Goal: Find contact information: Find contact information

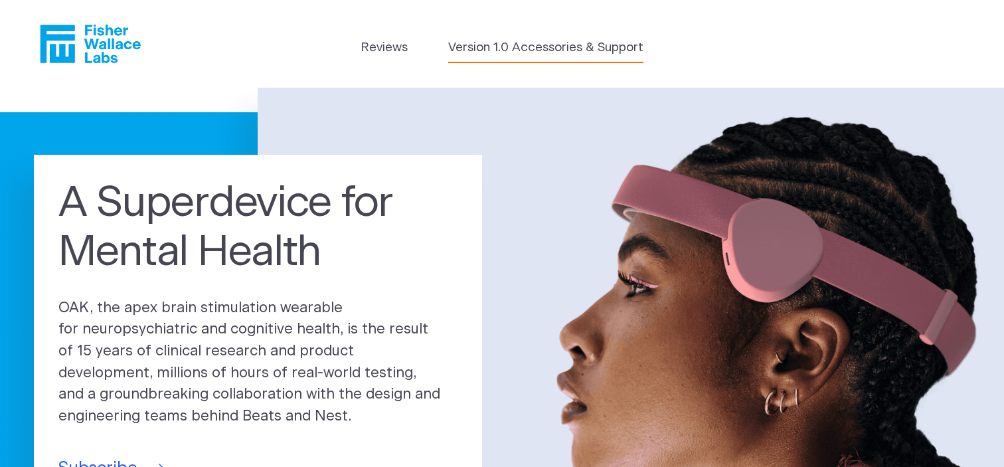
click at [532, 48] on link "Version 1.0 Accessories & Support" at bounding box center [545, 47] width 195 height 19
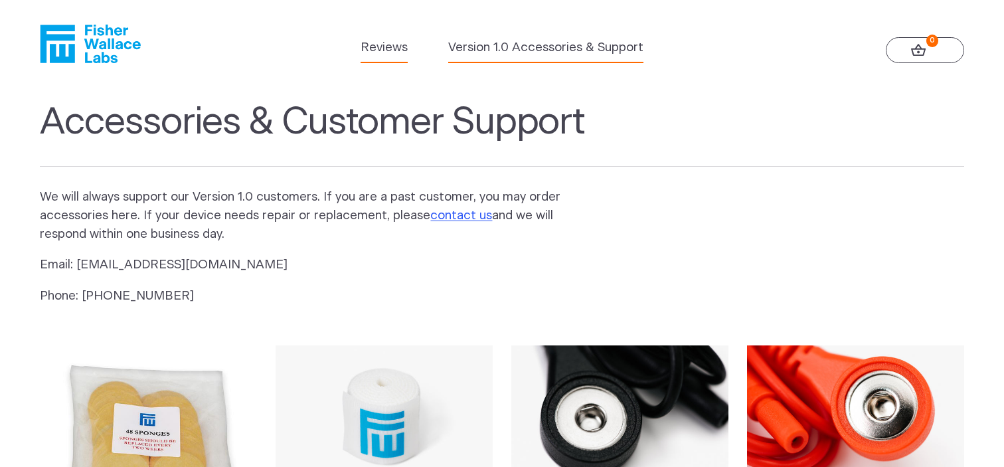
click at [388, 44] on link "Reviews" at bounding box center [383, 47] width 47 height 19
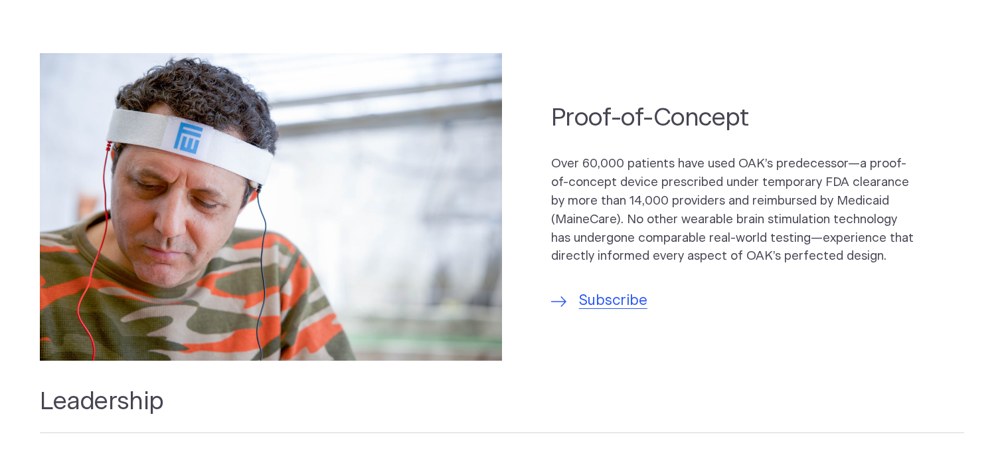
scroll to position [959, 0]
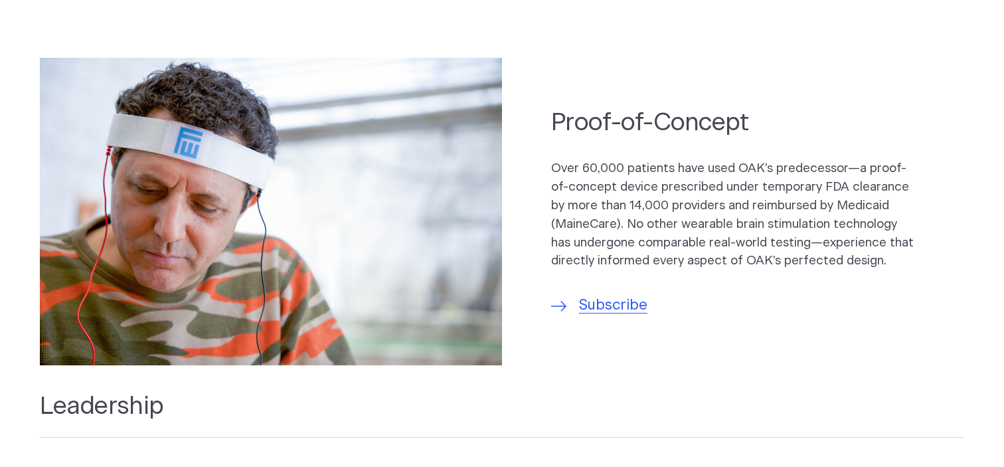
click at [619, 289] on div "Proof-of-Concept Over 60,000 patients have used OAK’s predecessor—a proof-of-co…" at bounding box center [757, 211] width 412 height 210
click at [615, 304] on span "Subscribe" at bounding box center [613, 306] width 68 height 22
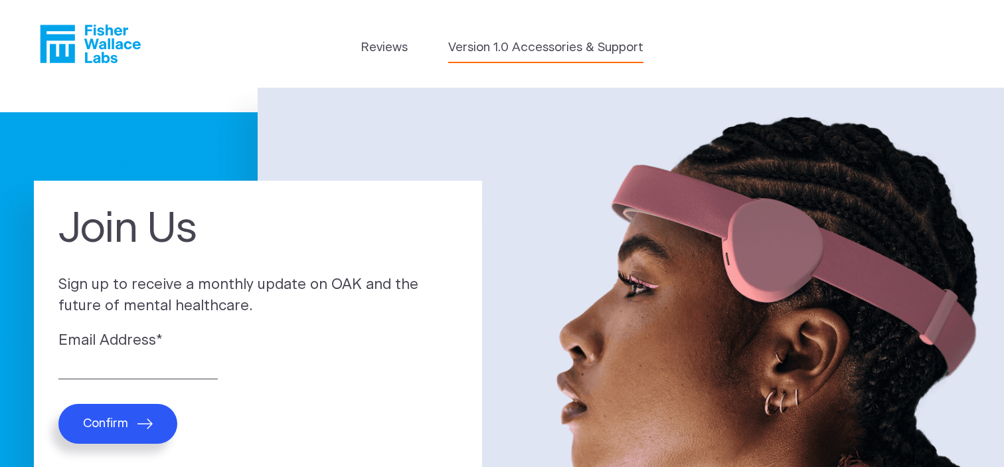
click at [502, 51] on link "Version 1.0 Accessories & Support" at bounding box center [545, 47] width 195 height 19
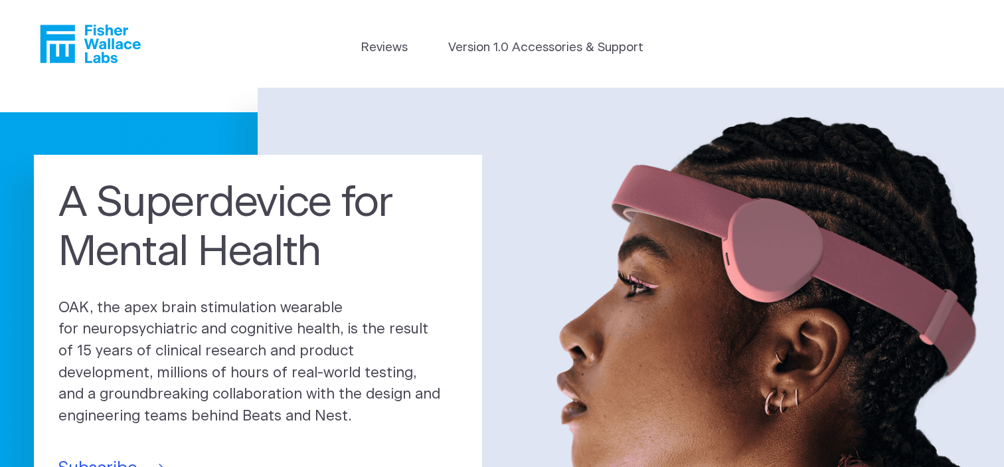
click at [117, 48] on icon "Fisher Wallace" at bounding box center [95, 44] width 91 height 38
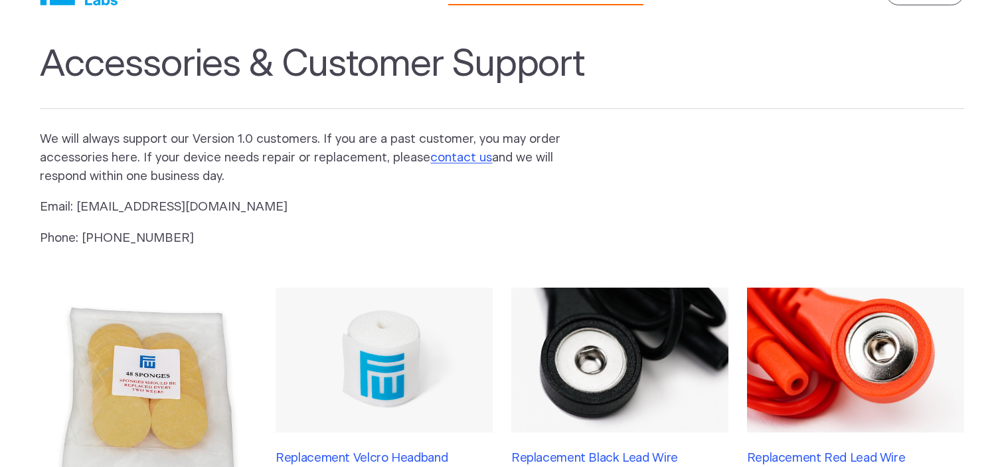
scroll to position [54, 0]
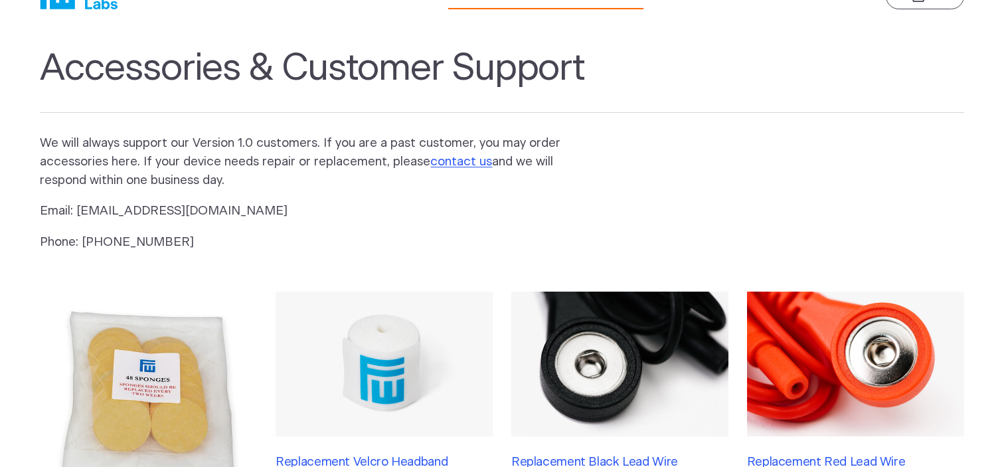
click at [464, 149] on p "We will always support our Version 1.0 customers. If you are a past customer, y…" at bounding box center [311, 162] width 542 height 56
click at [459, 157] on link "contact us" at bounding box center [461, 161] width 62 height 13
